Goal: Navigation & Orientation: Find specific page/section

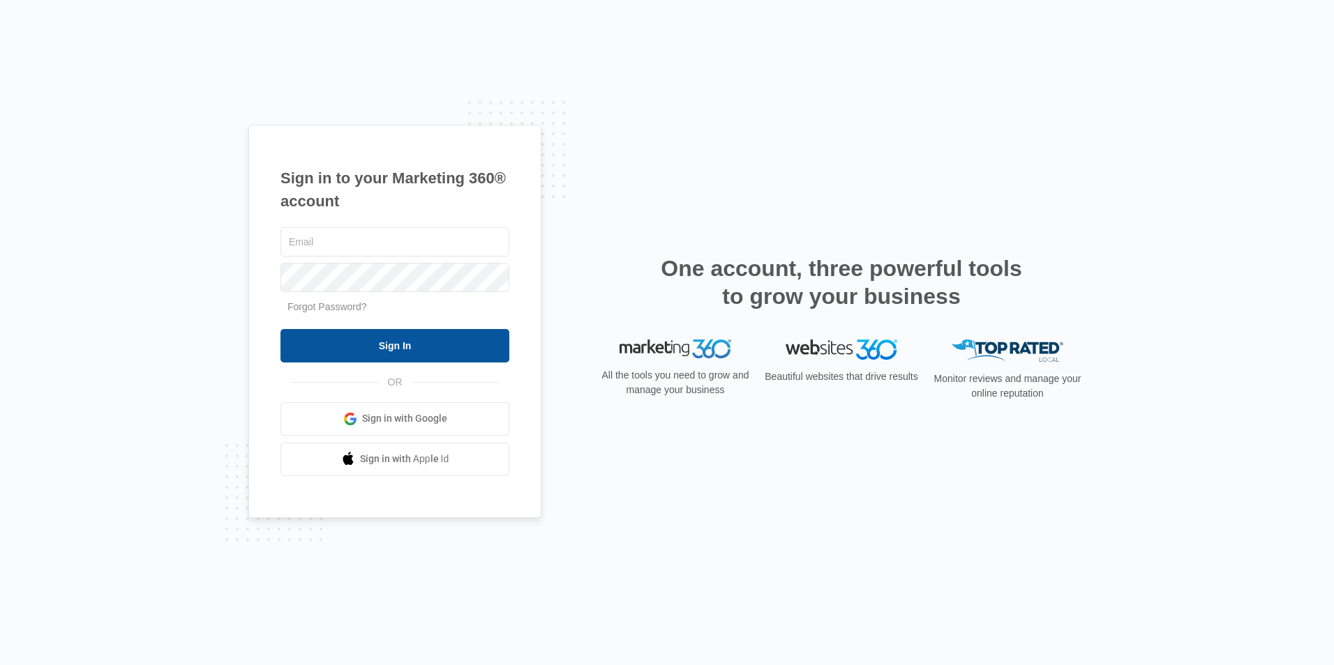
type input "[EMAIL_ADDRESS][DOMAIN_NAME]"
click at [362, 350] on input "Sign In" at bounding box center [394, 345] width 229 height 33
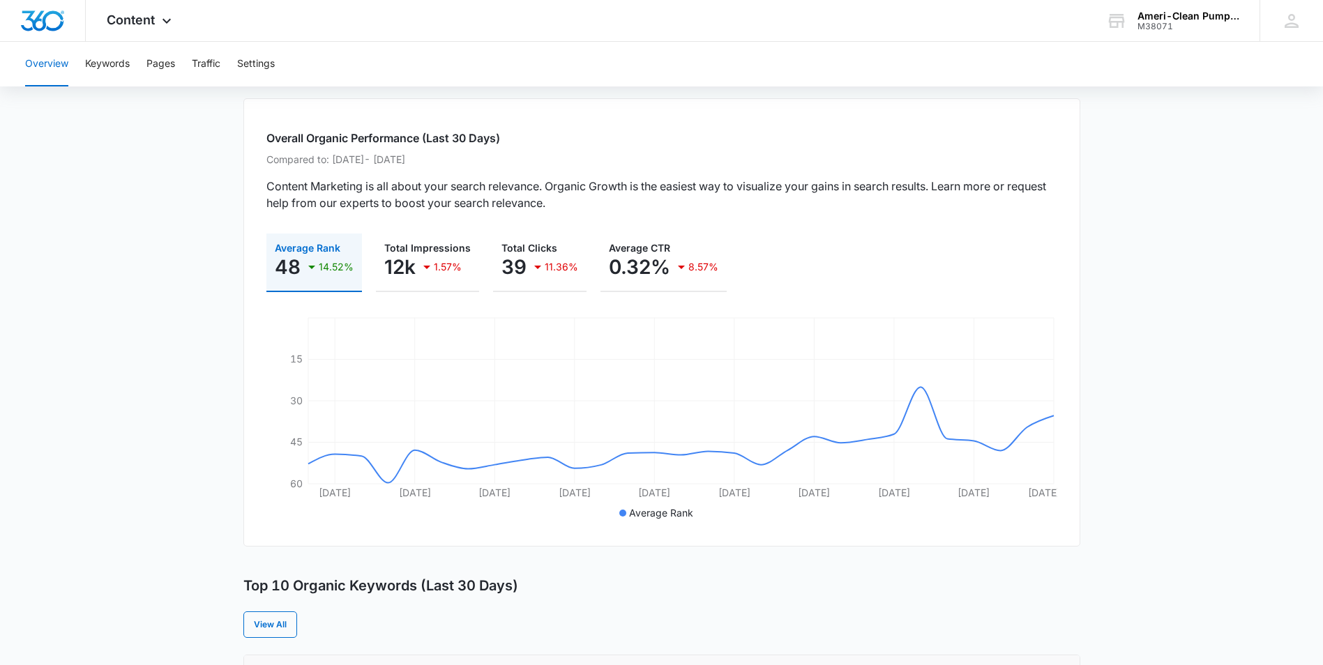
scroll to position [70, 0]
click at [166, 23] on icon at bounding box center [166, 24] width 17 height 17
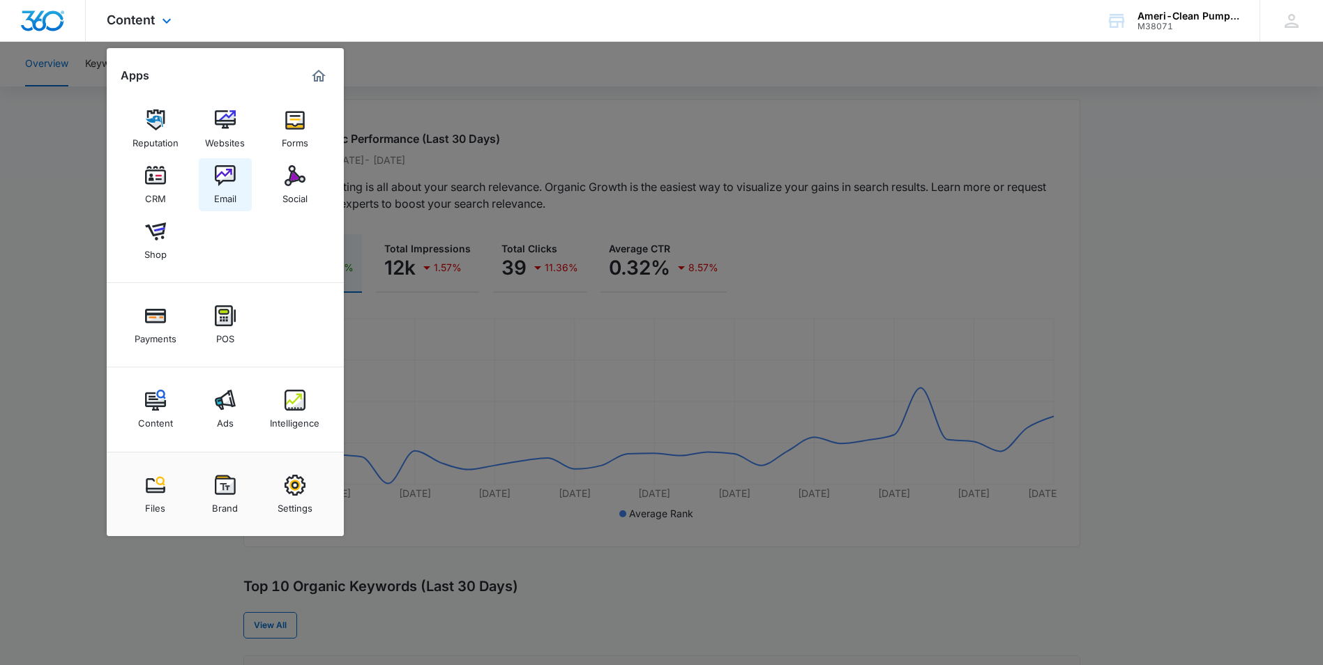
click at [225, 176] on img at bounding box center [225, 175] width 21 height 21
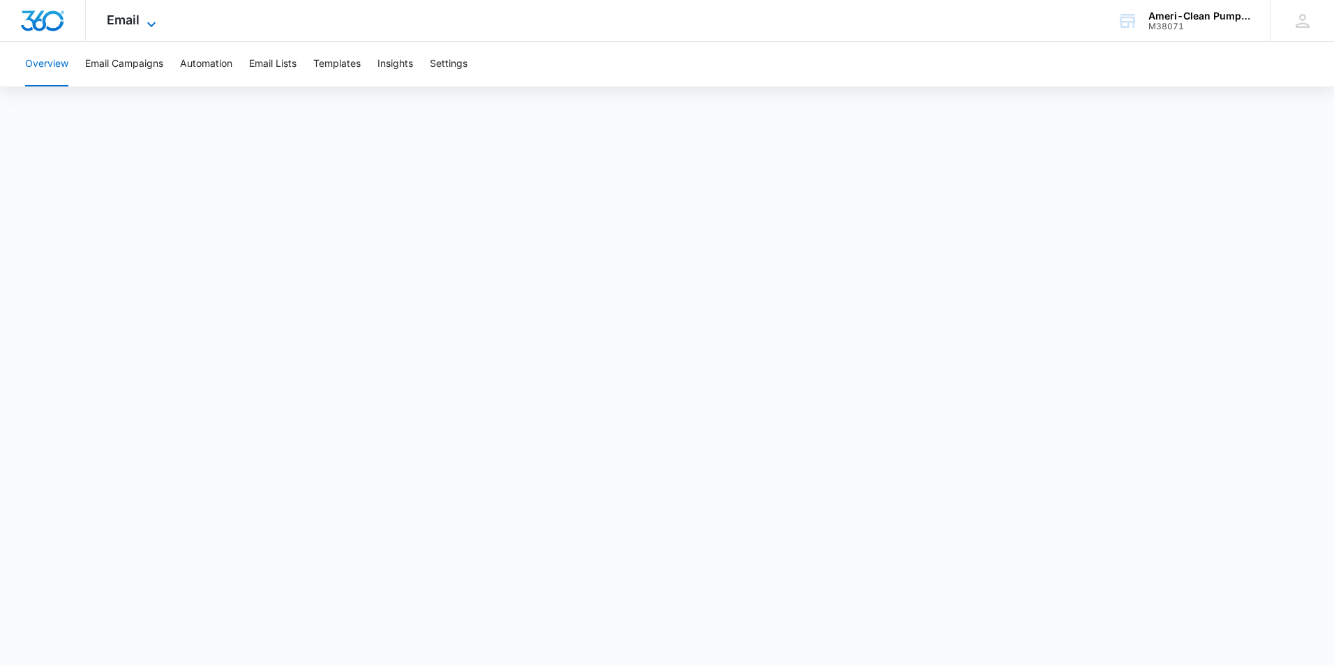
click at [144, 24] on icon at bounding box center [151, 24] width 17 height 17
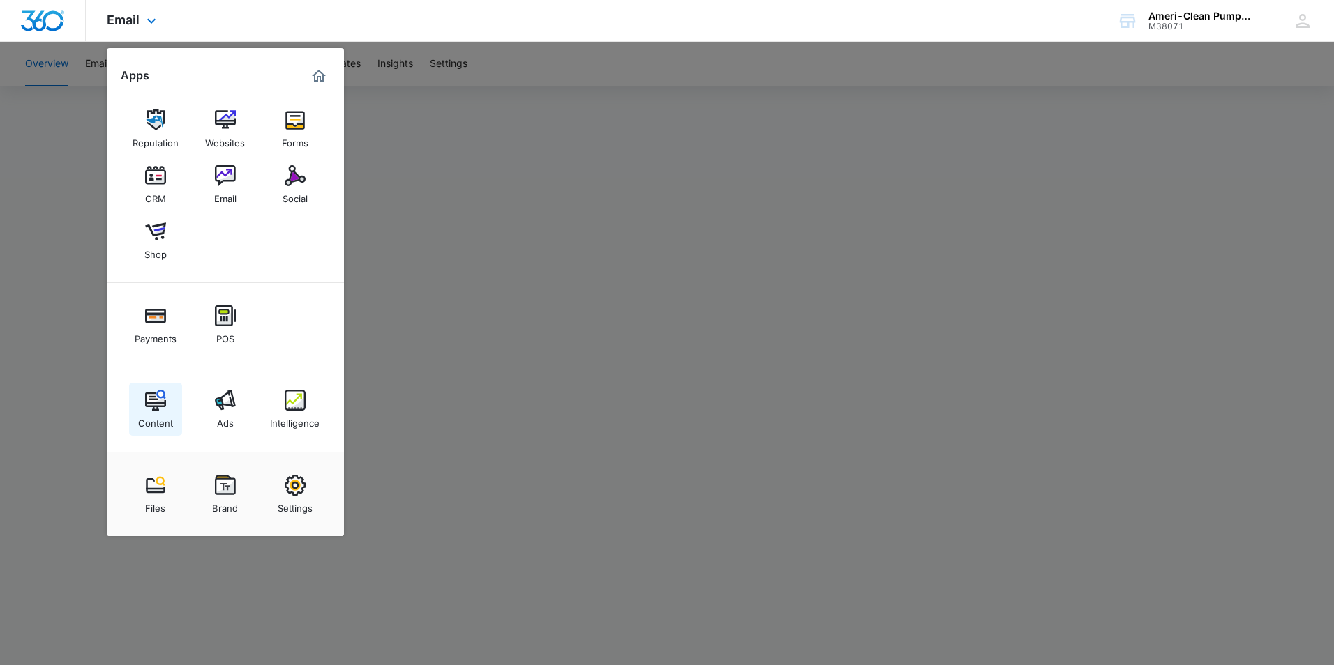
click at [158, 394] on img at bounding box center [155, 400] width 21 height 21
